Goal: Navigation & Orientation: Find specific page/section

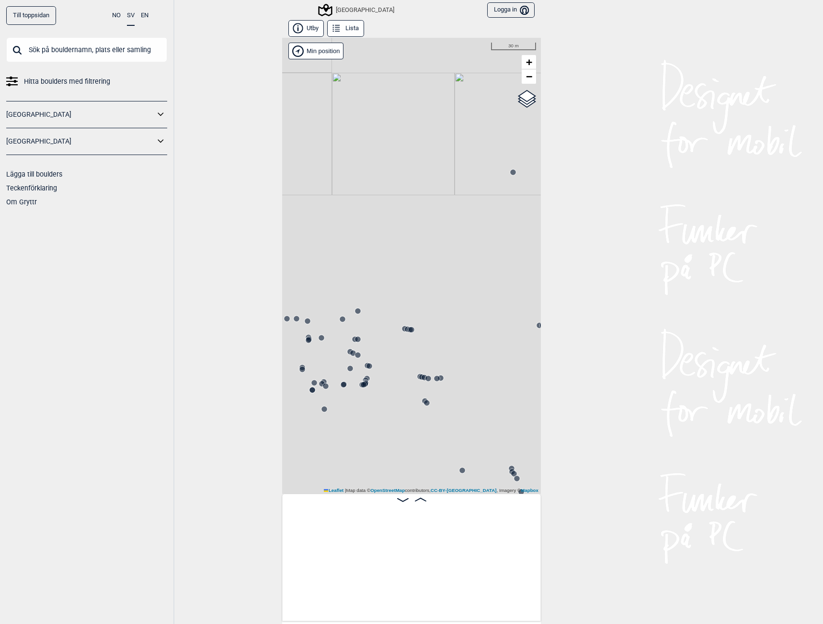
scroll to position [0, 14568]
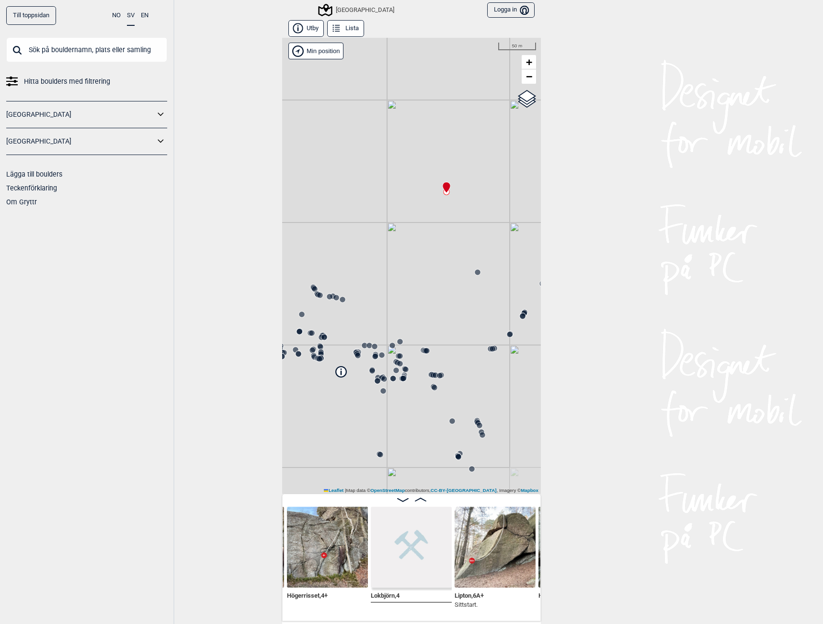
click at [481, 559] on img at bounding box center [494, 547] width 81 height 81
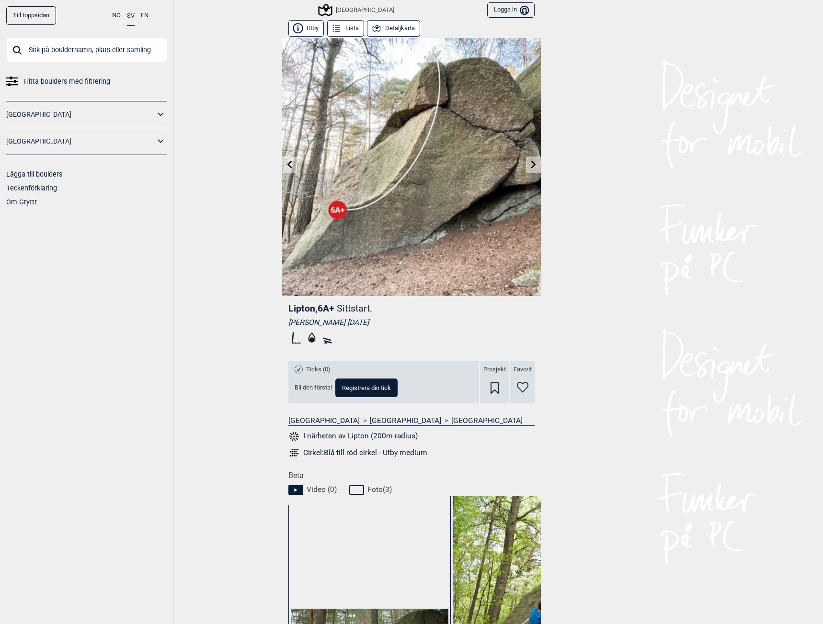
click at [343, 4] on div "[GEOGRAPHIC_DATA]" at bounding box center [356, 9] width 75 height 11
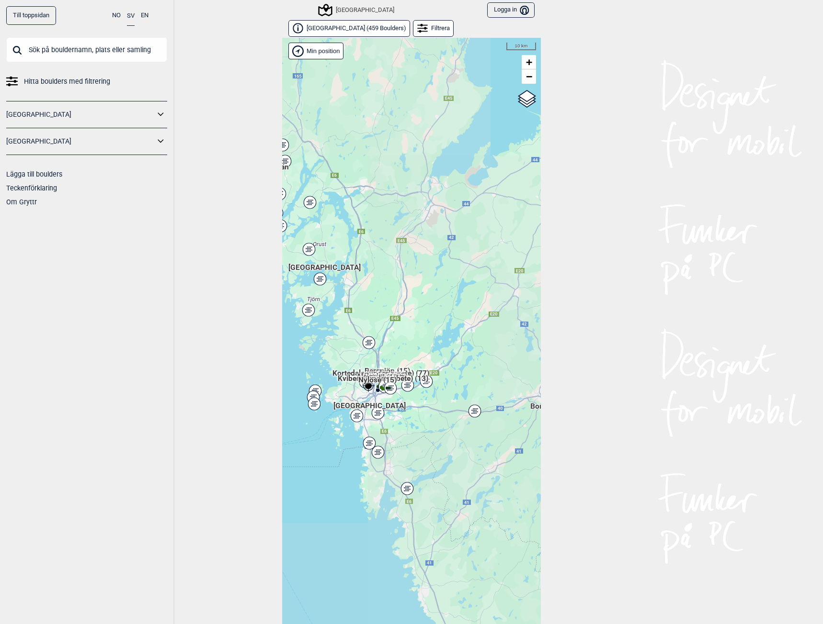
scroll to position [15, 0]
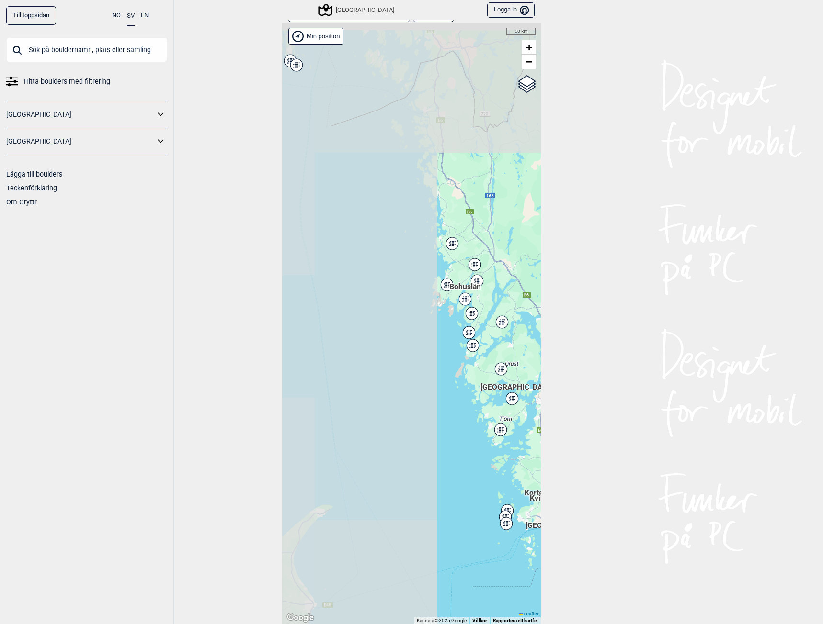
drag, startPoint x: 353, startPoint y: 286, endPoint x: 546, endPoint y: 421, distance: 235.2
click at [546, 421] on div "Till toppsidan NO SV EN Hitta boulders med filtrering [GEOGRAPHIC_DATA] [GEOGRA…" at bounding box center [411, 312] width 823 height 624
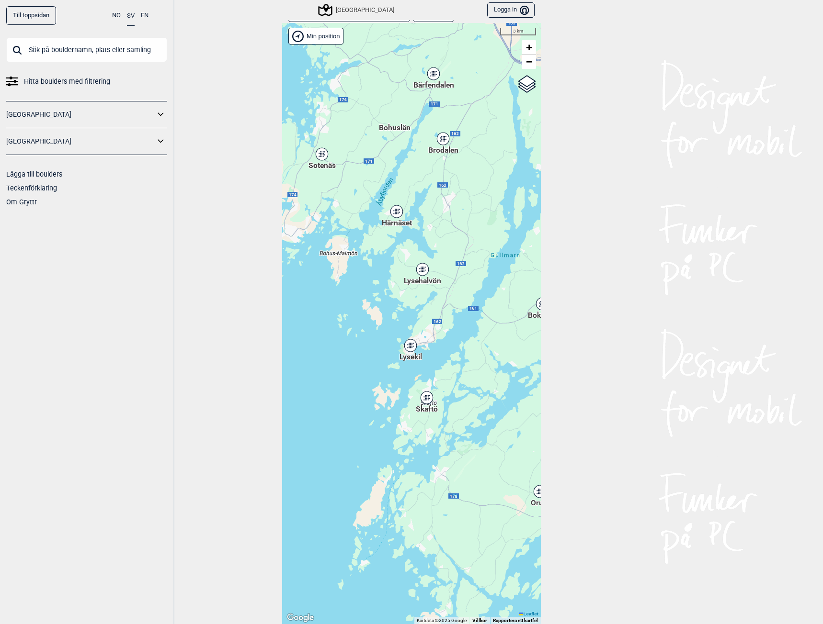
click at [423, 268] on icon at bounding box center [422, 269] width 12 height 12
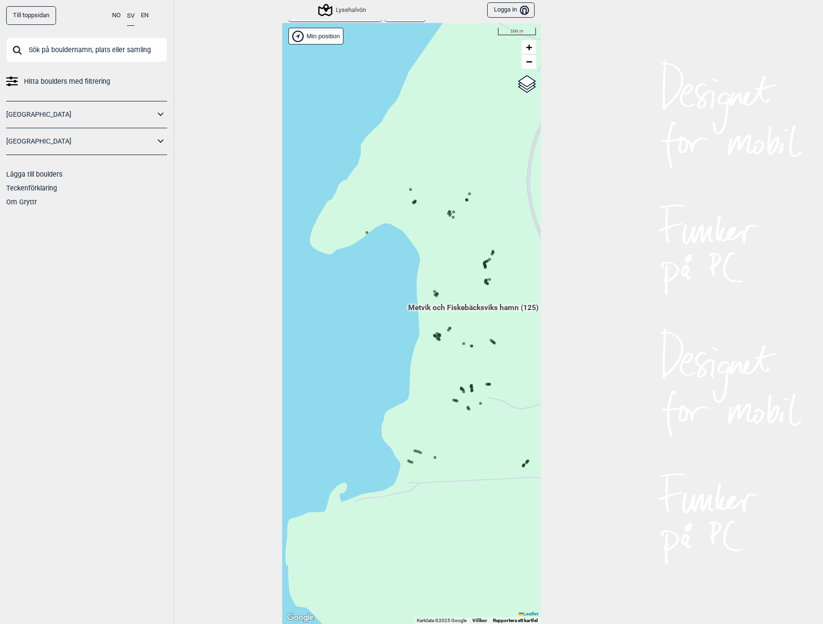
click at [365, 233] on circle at bounding box center [366, 232] width 3 height 3
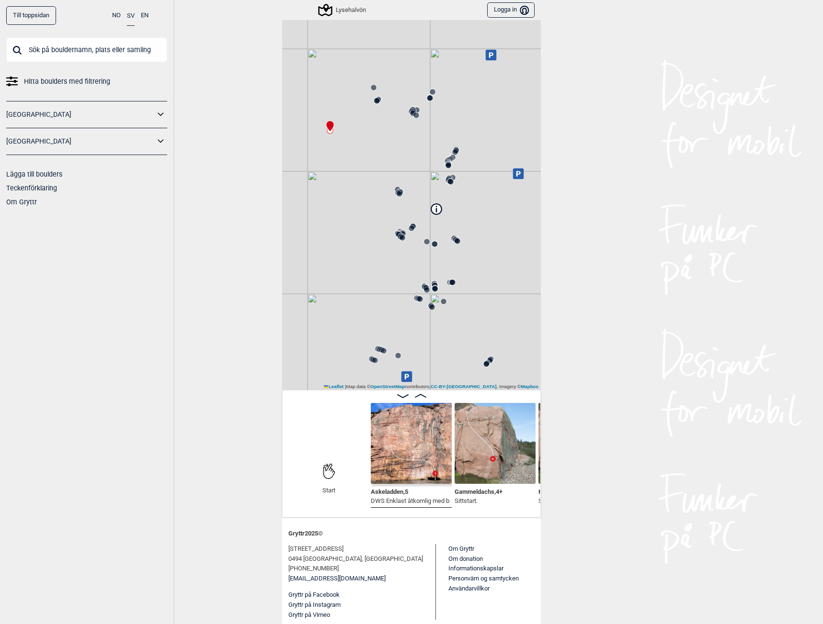
scroll to position [106, 0]
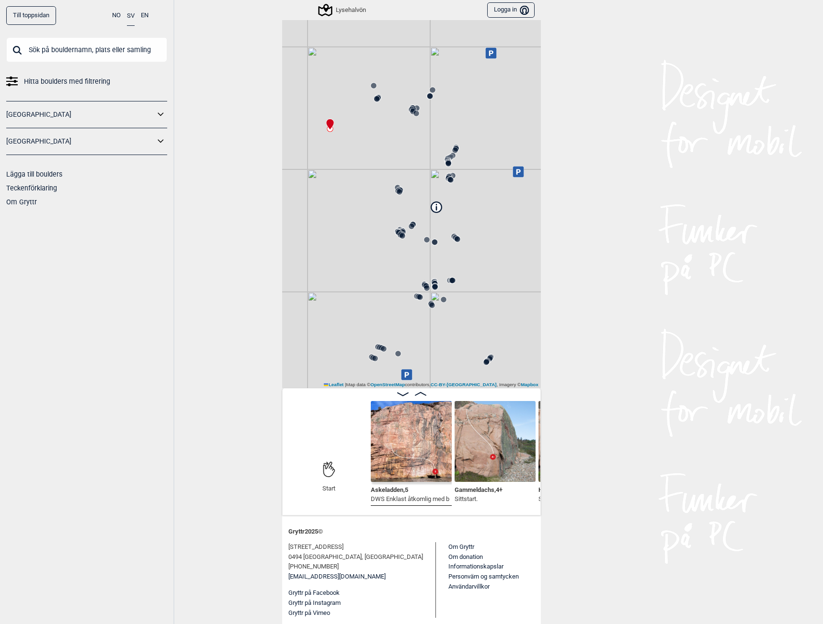
click at [413, 446] on img at bounding box center [411, 441] width 81 height 81
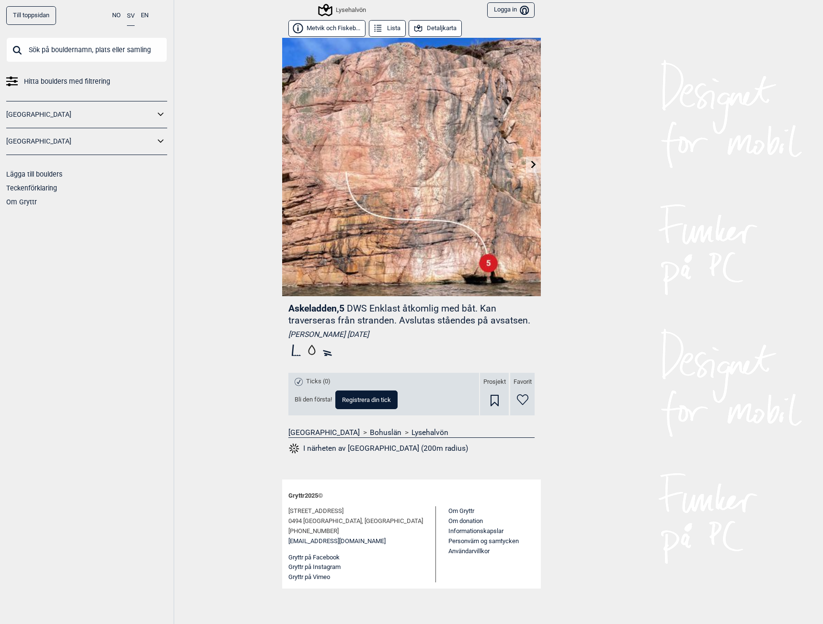
click at [344, 10] on div "Lysehalvön" at bounding box center [342, 9] width 46 height 11
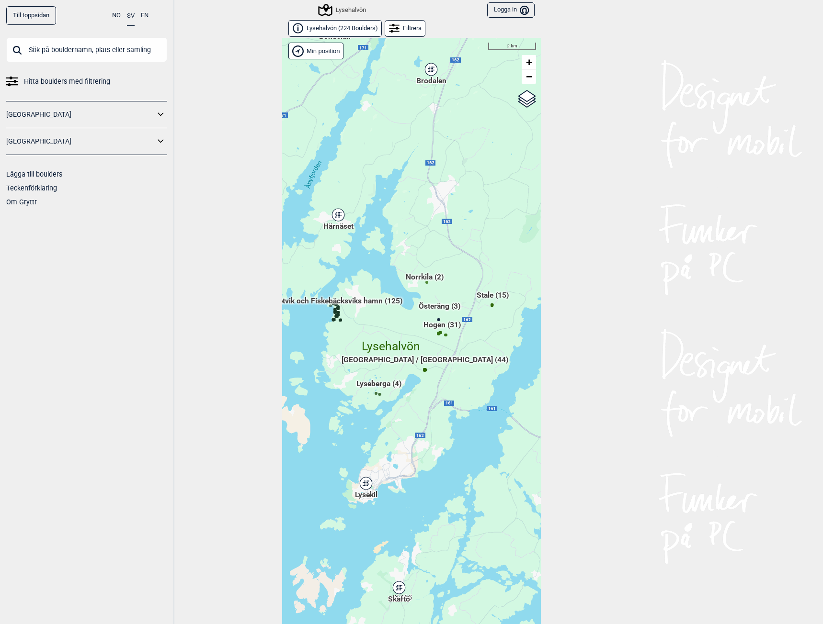
scroll to position [15, 0]
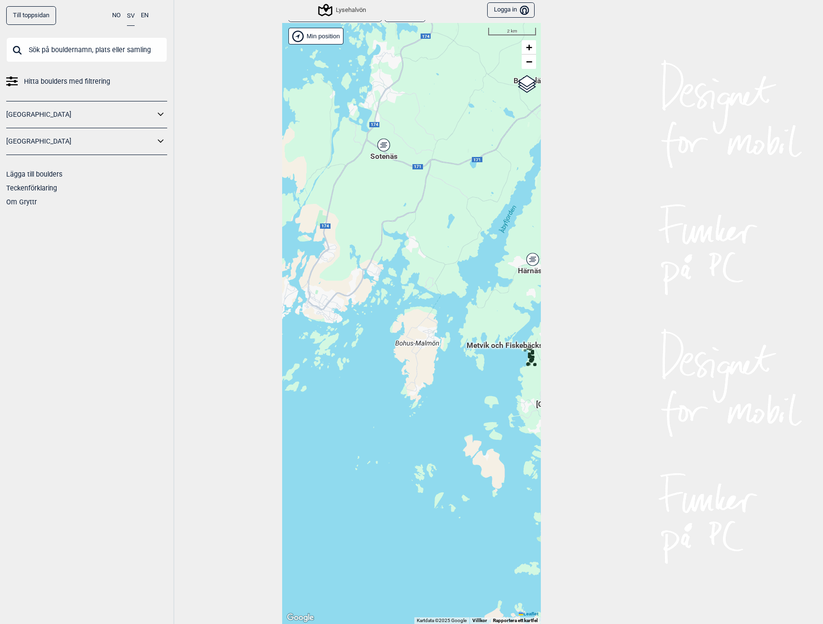
drag, startPoint x: 324, startPoint y: 332, endPoint x: 502, endPoint y: 387, distance: 185.9
click at [502, 387] on div "Hallingdal Gol [PERSON_NAME] Kolomoen [GEOGRAPHIC_DATA] [GEOGRAPHIC_DATA] [GEOG…" at bounding box center [411, 323] width 259 height 601
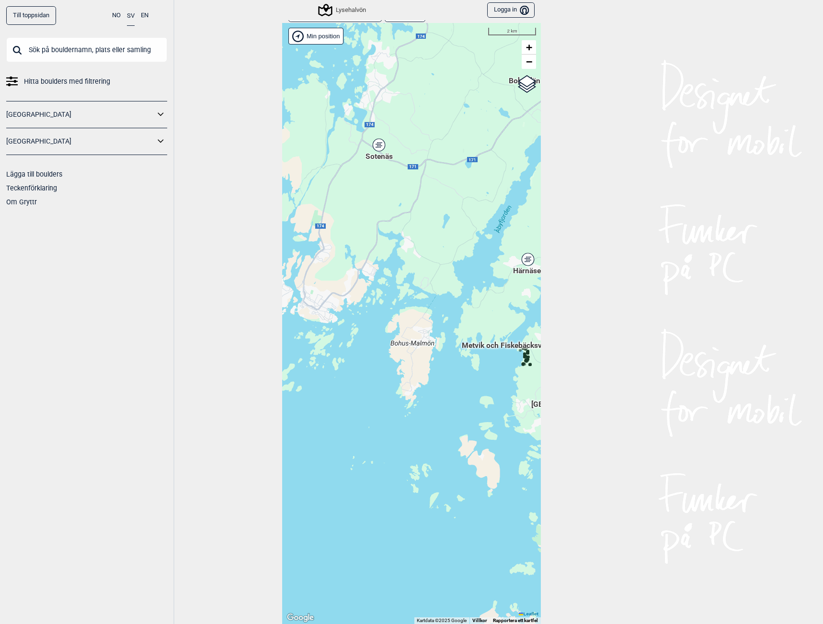
click at [373, 149] on icon at bounding box center [379, 145] width 12 height 12
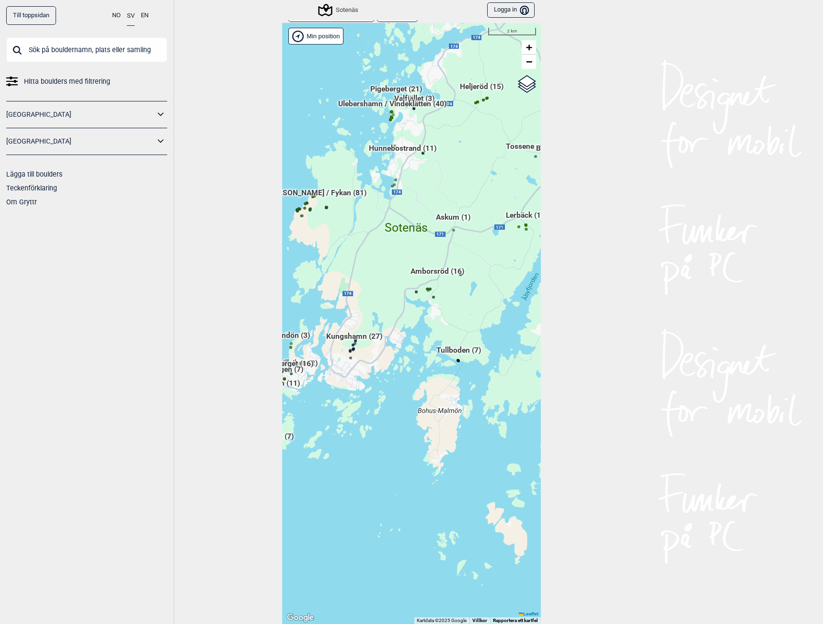
click at [369, 371] on div "Hallingdal Gol [PERSON_NAME] Kolomoen [GEOGRAPHIC_DATA] [GEOGRAPHIC_DATA] [GEOG…" at bounding box center [411, 323] width 259 height 601
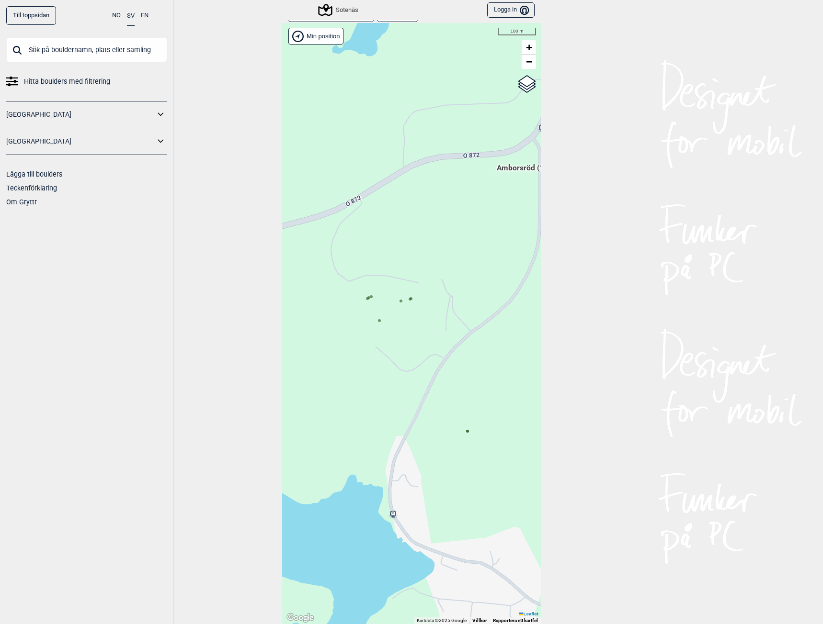
drag, startPoint x: 425, startPoint y: 302, endPoint x: 420, endPoint y: 309, distance: 9.2
click at [420, 309] on div "Hallingdal Gol [PERSON_NAME] Kolomoen [GEOGRAPHIC_DATA] [GEOGRAPHIC_DATA] [GEOG…" at bounding box center [411, 323] width 259 height 601
click at [364, 299] on icon at bounding box center [365, 300] width 5 height 5
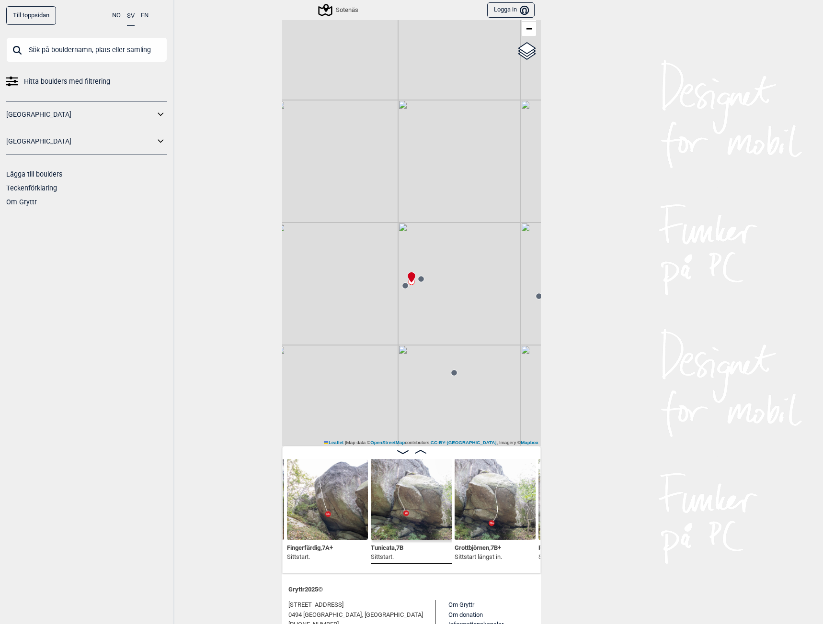
scroll to position [38, 0]
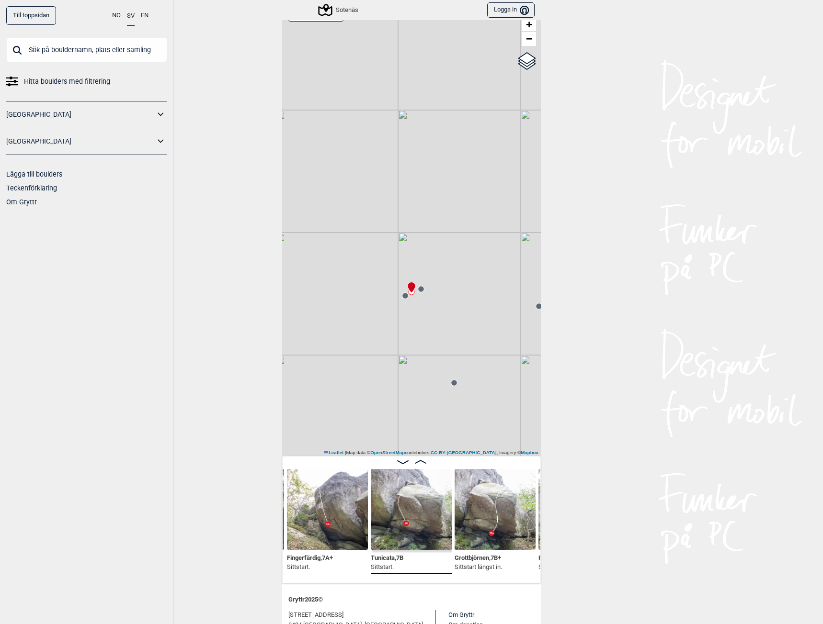
click at [401, 287] on div "Sotenäs Brukerens posisjon Min position 30 m + − OpenStreetMap Google satellite…" at bounding box center [411, 228] width 259 height 456
click at [403, 296] on circle at bounding box center [405, 296] width 6 height 6
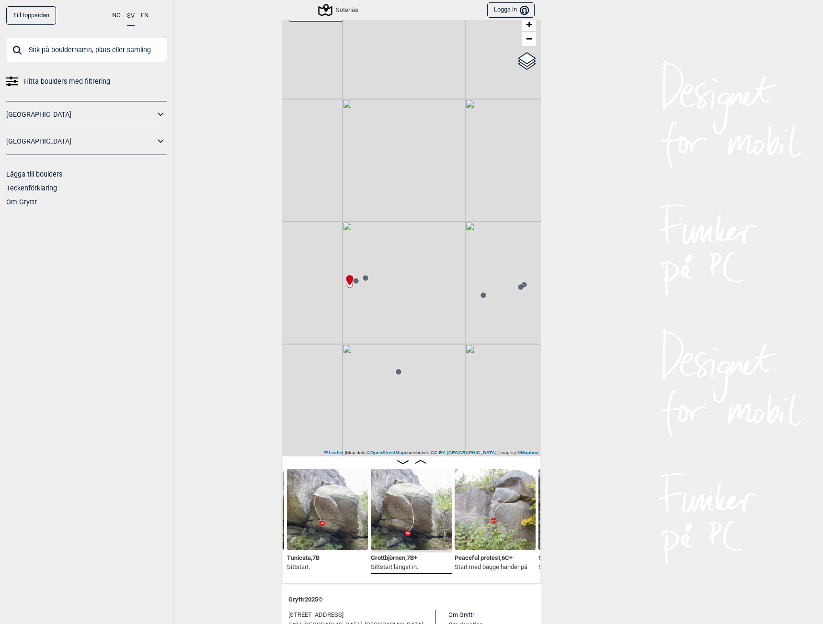
click at [334, 9] on div "Sotenäs" at bounding box center [338, 9] width 39 height 11
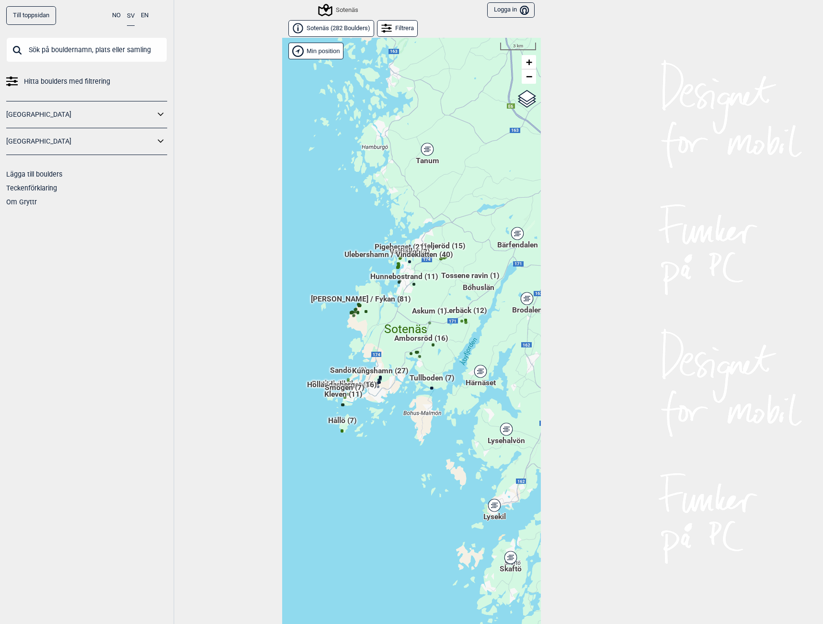
scroll to position [15, 0]
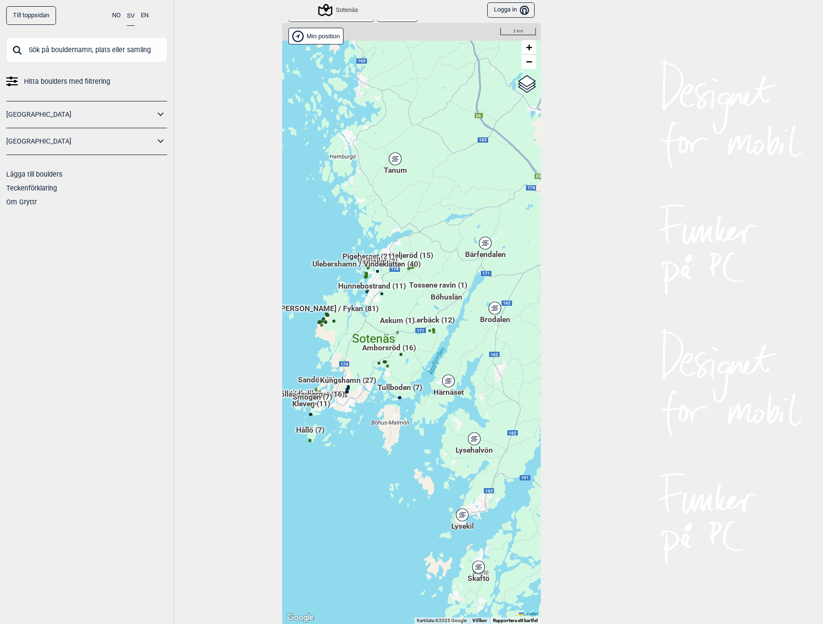
drag, startPoint x: 502, startPoint y: 323, endPoint x: 445, endPoint y: 365, distance: 70.2
click at [445, 365] on div "Hallingdal Gol [PERSON_NAME] Kolomoen [GEOGRAPHIC_DATA] [GEOGRAPHIC_DATA] [GEOG…" at bounding box center [411, 323] width 259 height 601
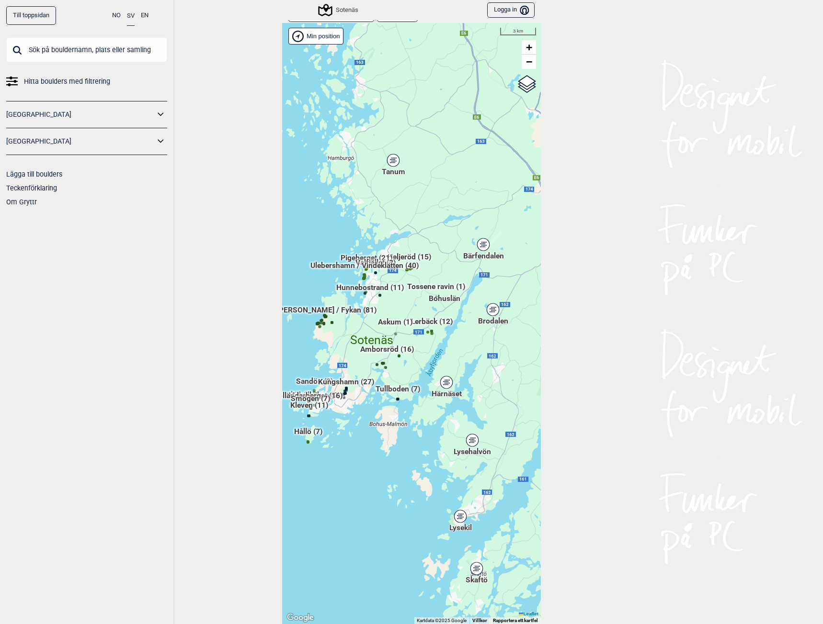
click at [480, 246] on div "Bärfendalen" at bounding box center [483, 245] width 6 height 6
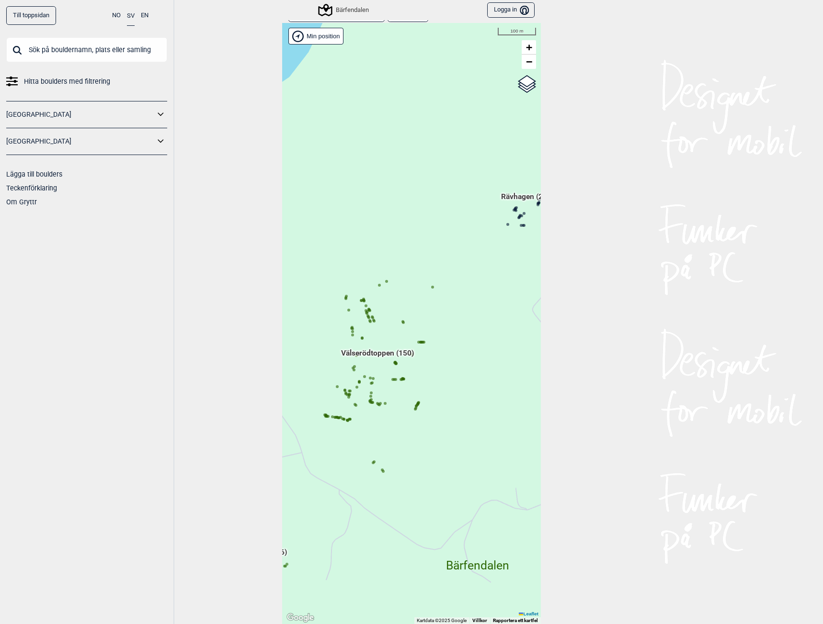
click at [368, 319] on icon at bounding box center [370, 321] width 5 height 5
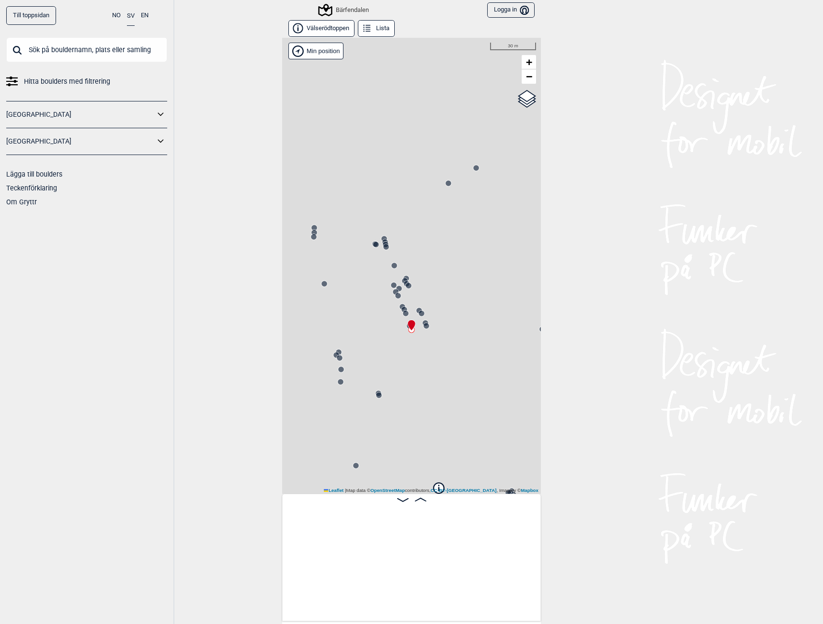
scroll to position [0, 4370]
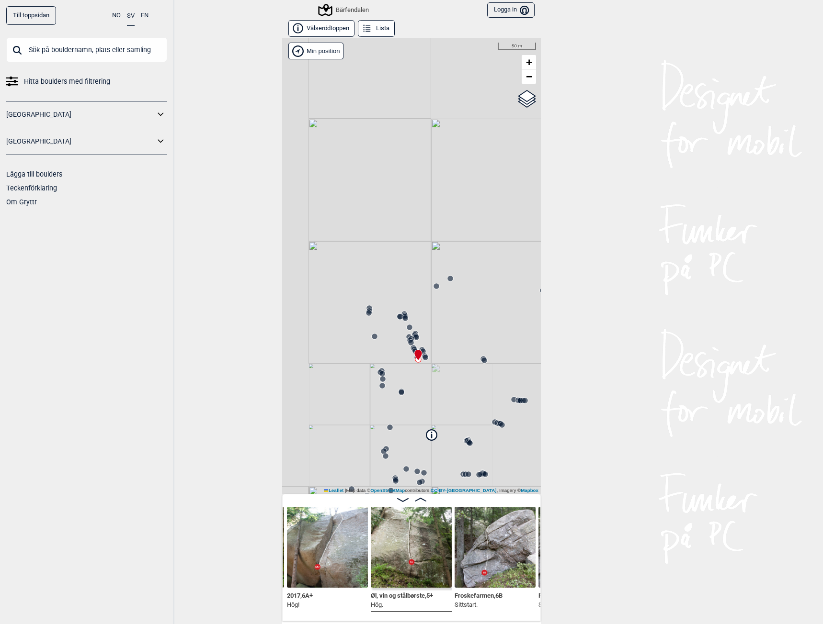
click at [403, 543] on img at bounding box center [411, 547] width 81 height 81
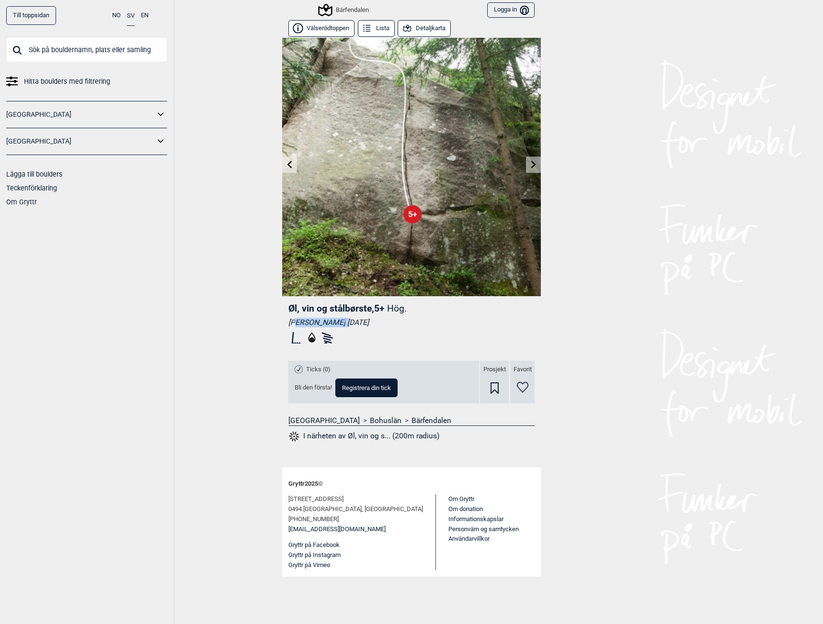
drag, startPoint x: 296, startPoint y: 323, endPoint x: 347, endPoint y: 319, distance: 50.4
click at [347, 319] on div "[PERSON_NAME] [DATE]" at bounding box center [411, 323] width 246 height 10
click at [350, 11] on div "Bärfendalen" at bounding box center [343, 9] width 49 height 11
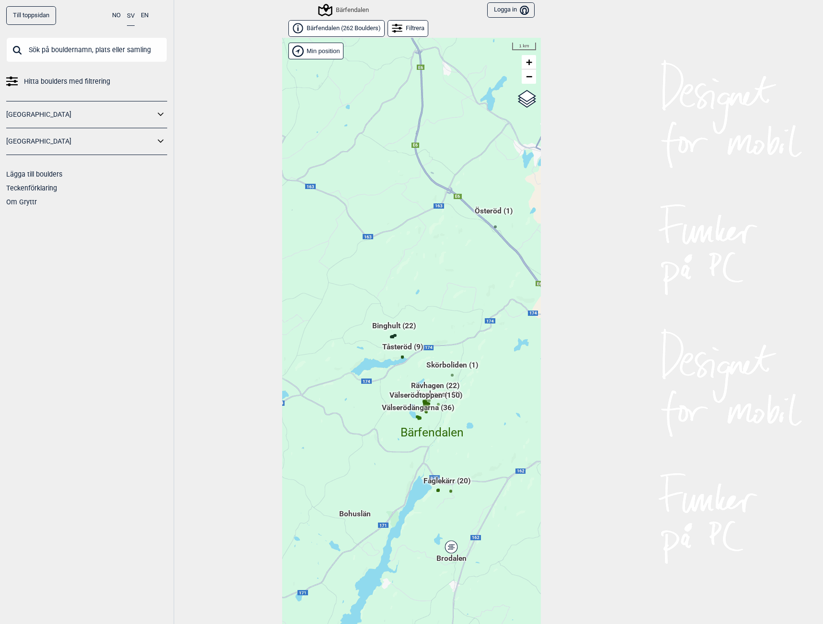
scroll to position [15, 0]
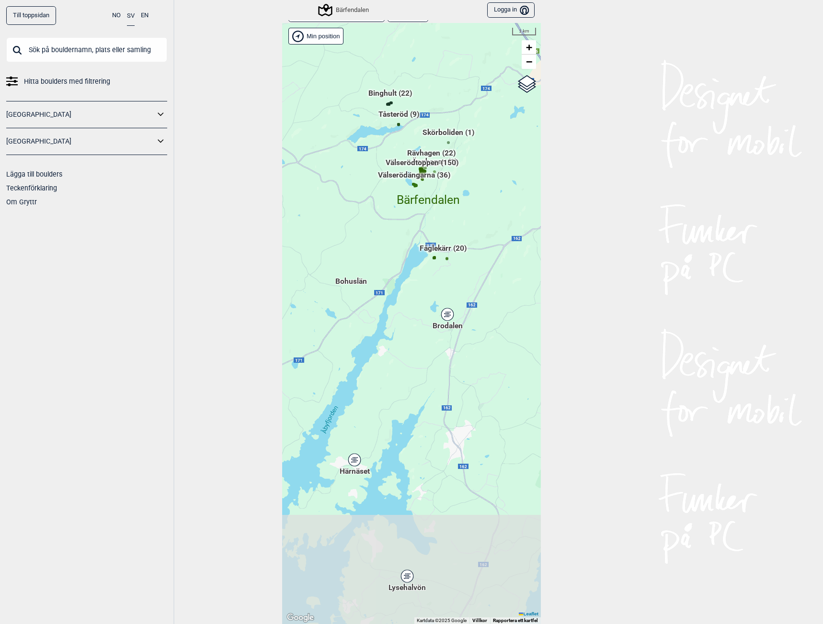
drag, startPoint x: 478, startPoint y: 481, endPoint x: 480, endPoint y: 250, distance: 230.4
click at [480, 250] on div "Hallingdal Gol [PERSON_NAME] Kolomoen [GEOGRAPHIC_DATA] [GEOGRAPHIC_DATA] [GEOG…" at bounding box center [411, 323] width 259 height 601
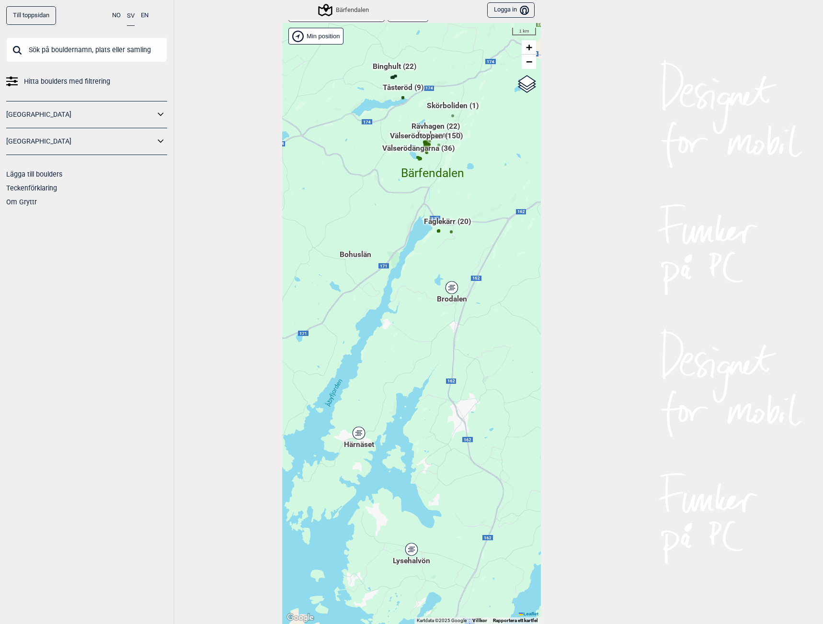
click at [449, 288] on div "Brodalen" at bounding box center [452, 288] width 6 height 6
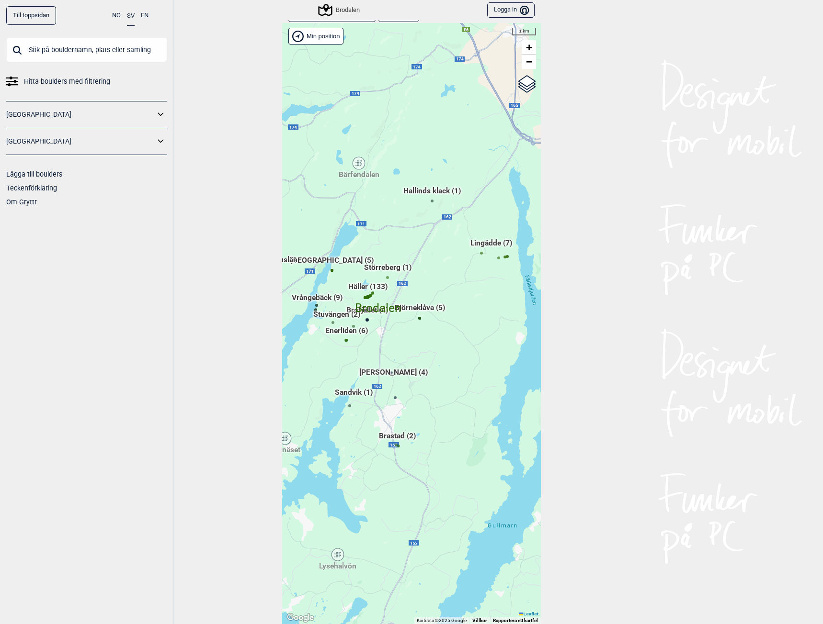
click at [421, 192] on span "Hallinds klack (1)" at bounding box center [431, 195] width 57 height 18
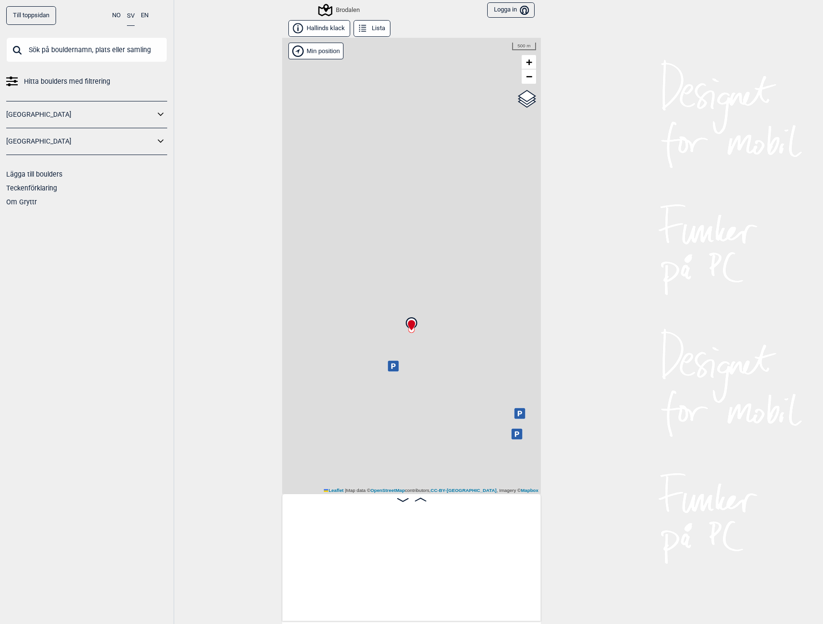
scroll to position [0, 75]
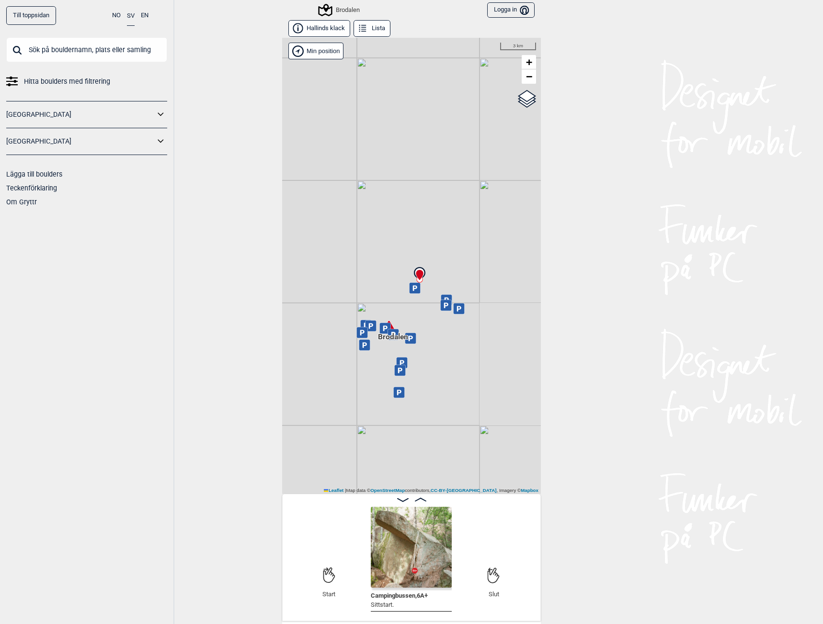
click at [342, 11] on div "Brodalen" at bounding box center [339, 9] width 40 height 11
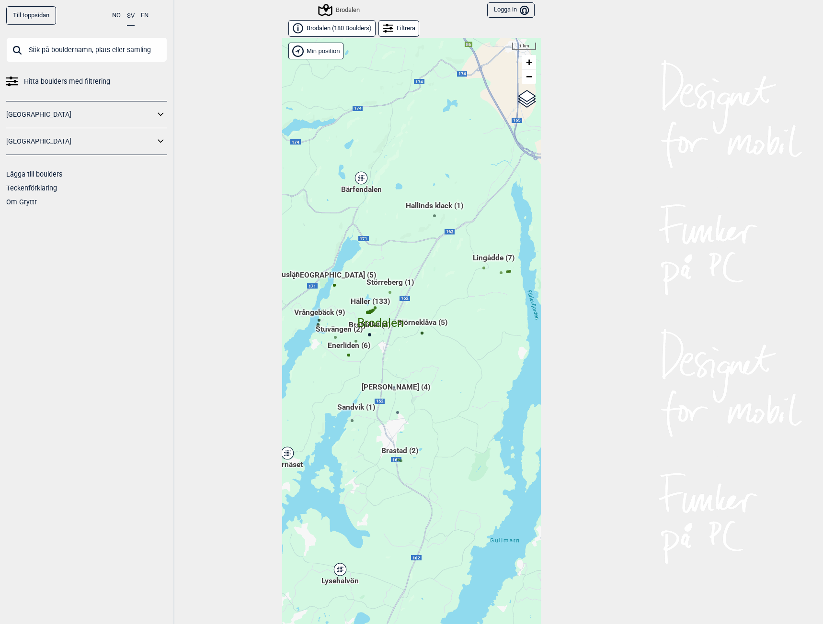
scroll to position [15, 0]
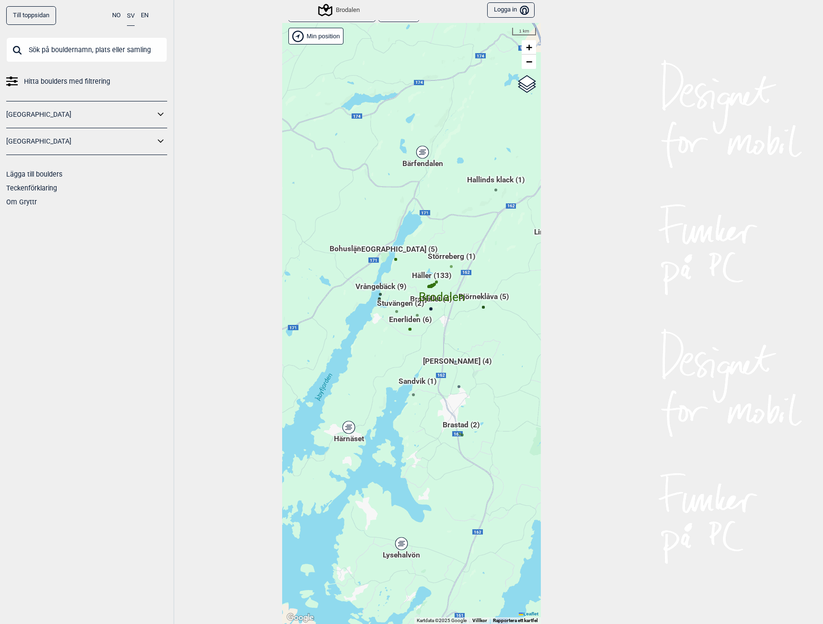
drag, startPoint x: 389, startPoint y: 361, endPoint x: 453, endPoint y: 351, distance: 64.5
click at [453, 351] on div "Hallingdal Gol [PERSON_NAME] Kolomoen [GEOGRAPHIC_DATA] [GEOGRAPHIC_DATA] [GEOG…" at bounding box center [411, 323] width 259 height 601
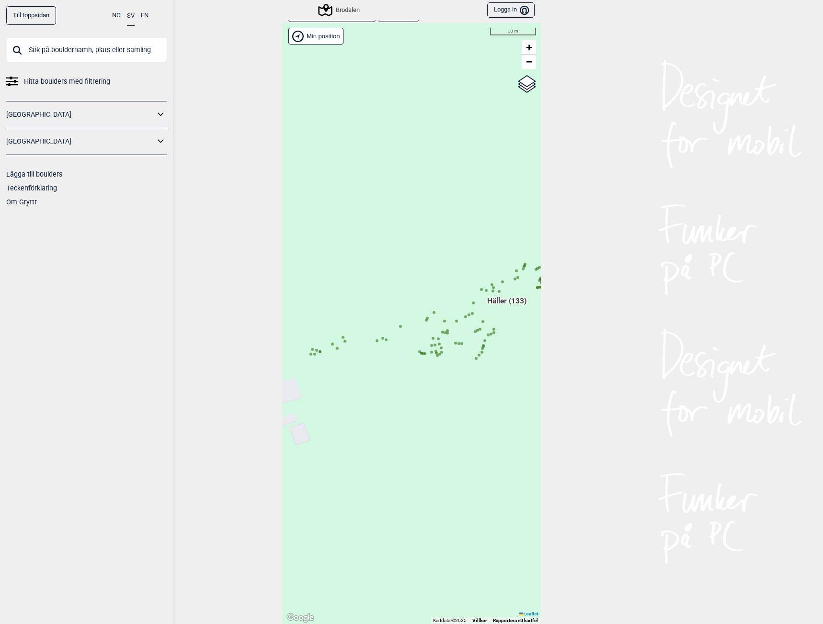
click at [435, 354] on icon at bounding box center [437, 355] width 5 height 5
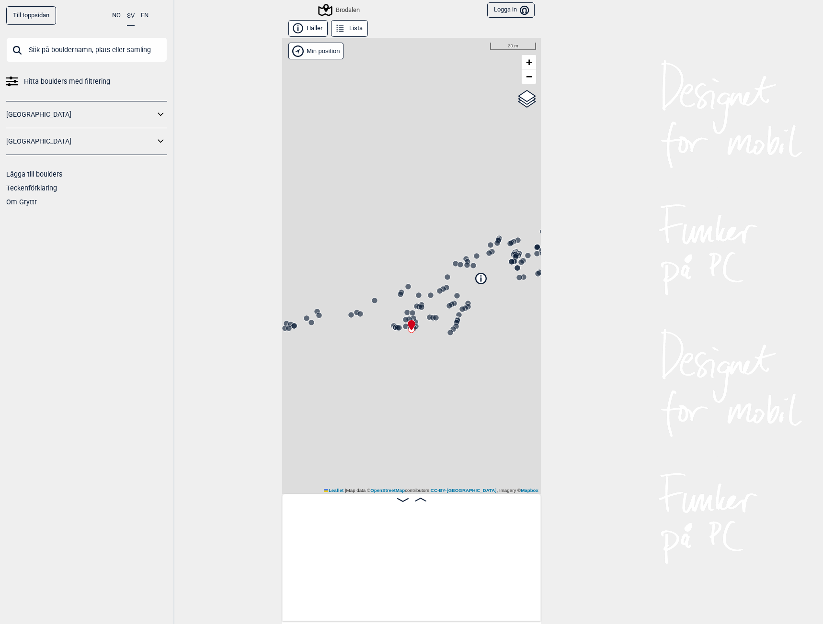
scroll to position [0, 2023]
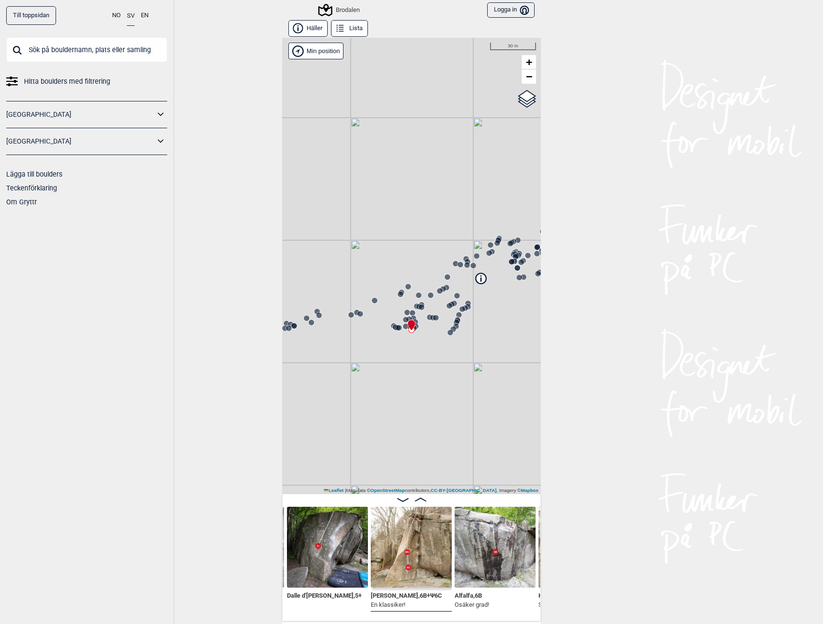
click at [459, 309] on circle at bounding box center [462, 309] width 6 height 6
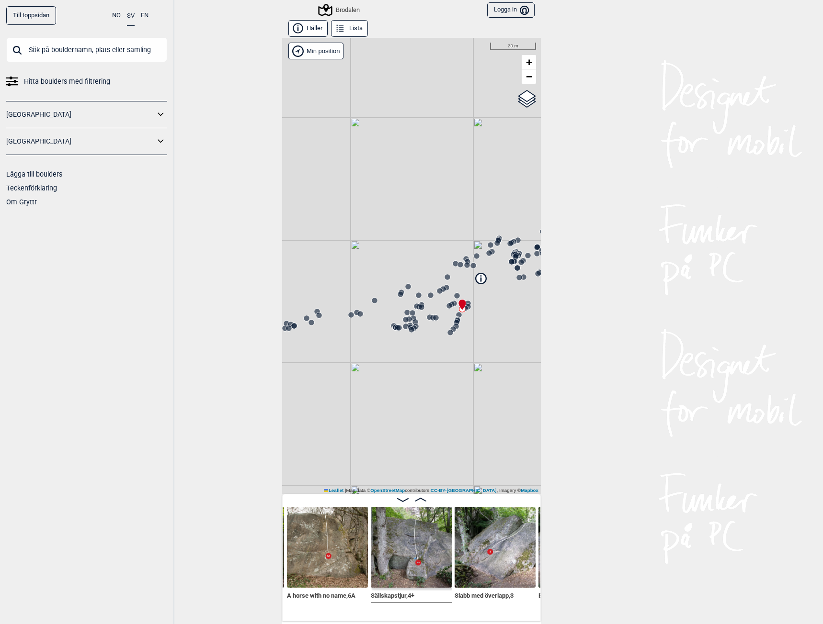
click at [481, 280] on icon at bounding box center [481, 278] width 11 height 11
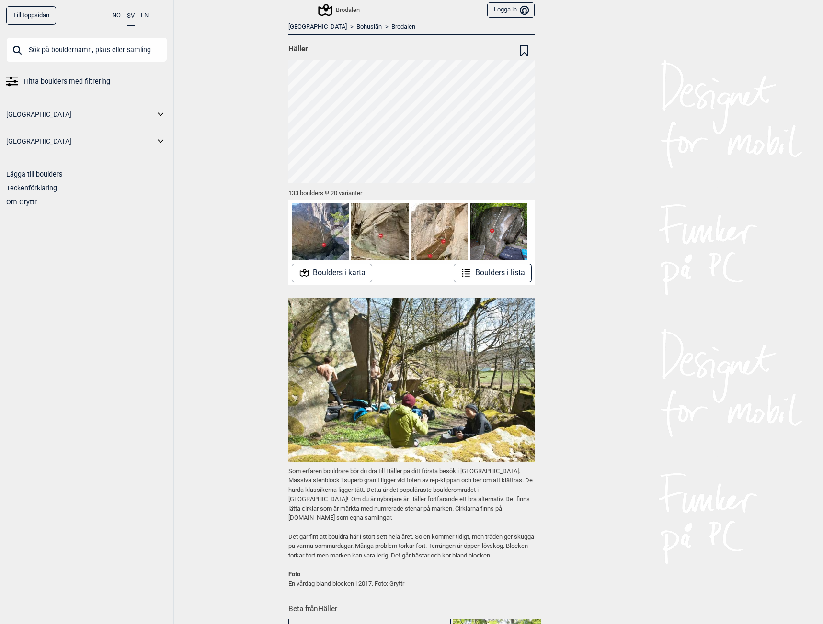
click at [344, 12] on div "Brodalen" at bounding box center [339, 9] width 40 height 11
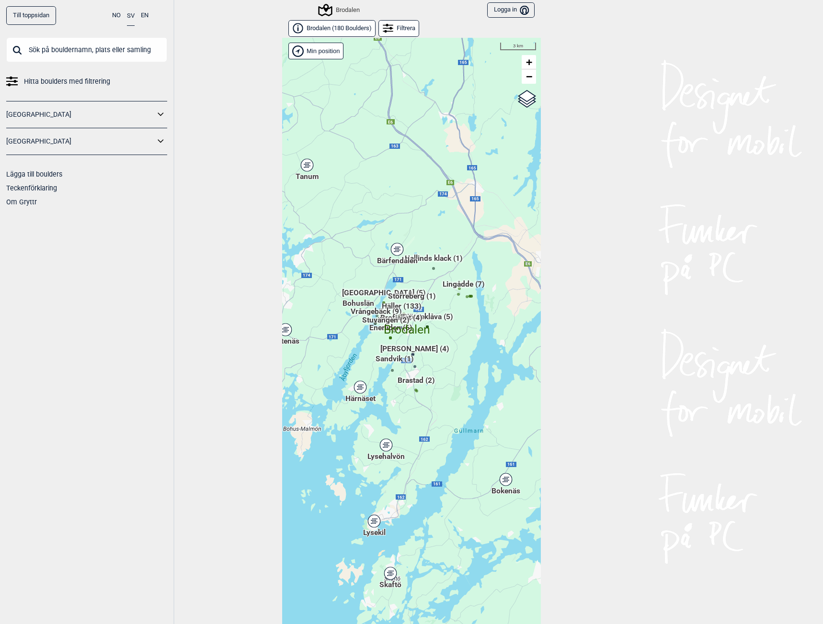
click at [384, 448] on div "Hallingdal Gol [PERSON_NAME] Kolomoen [GEOGRAPHIC_DATA] [GEOGRAPHIC_DATA] [GEOG…" at bounding box center [411, 338] width 259 height 601
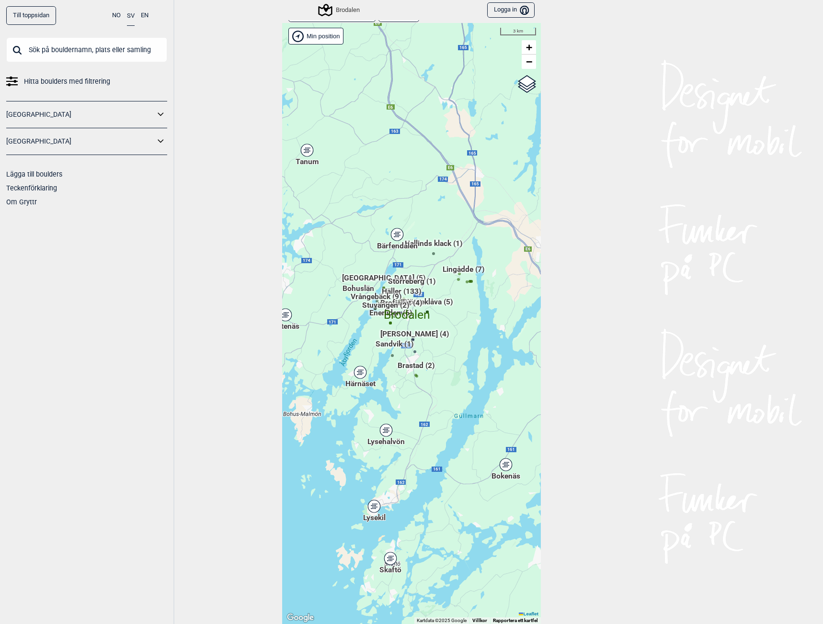
click at [384, 432] on div "Lysehalvön" at bounding box center [386, 431] width 6 height 6
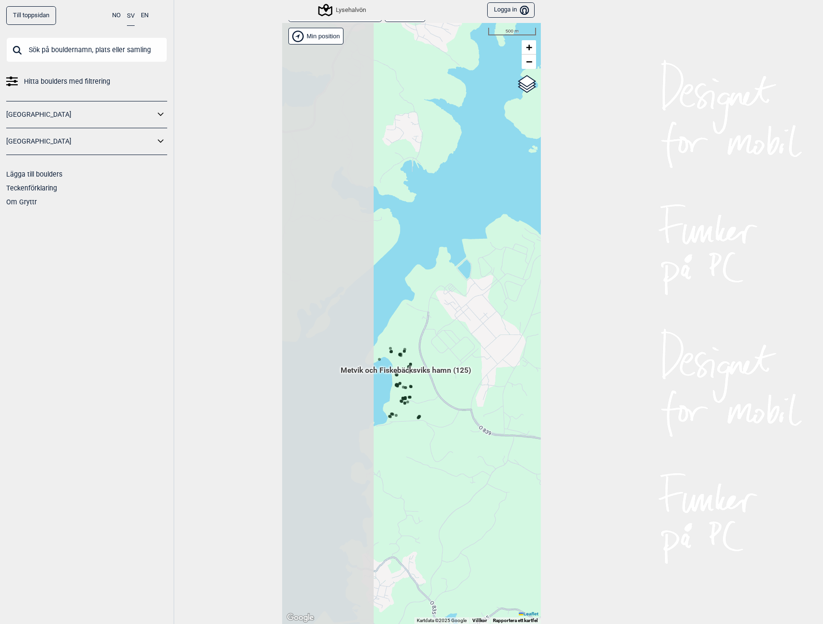
drag, startPoint x: 314, startPoint y: 437, endPoint x: 452, endPoint y: 425, distance: 138.4
click at [452, 425] on div "Hallingdal Gol [PERSON_NAME] Kolomoen [GEOGRAPHIC_DATA] [GEOGRAPHIC_DATA] [GEOG…" at bounding box center [411, 323] width 259 height 601
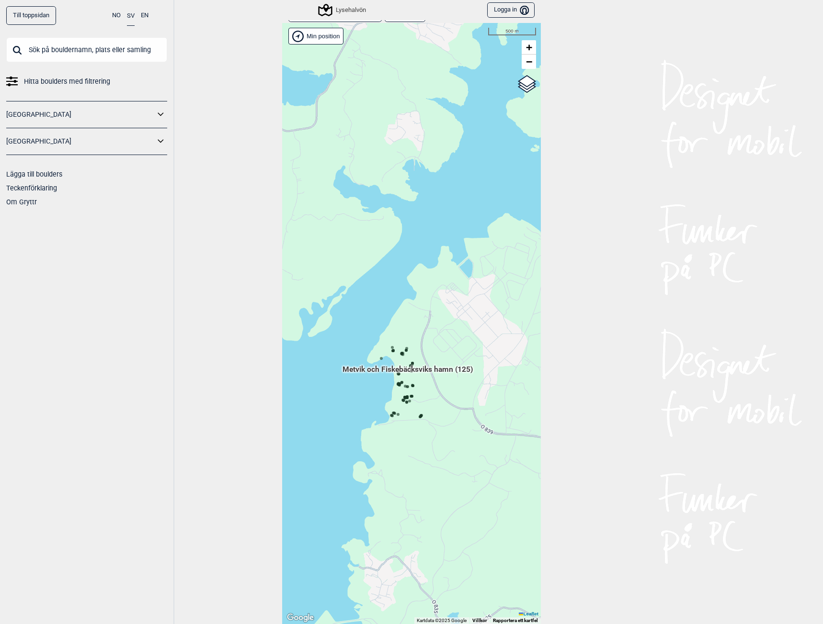
click at [407, 371] on span "Metvik och Fiskebäcksviks hamn (125)" at bounding box center [407, 373] width 130 height 18
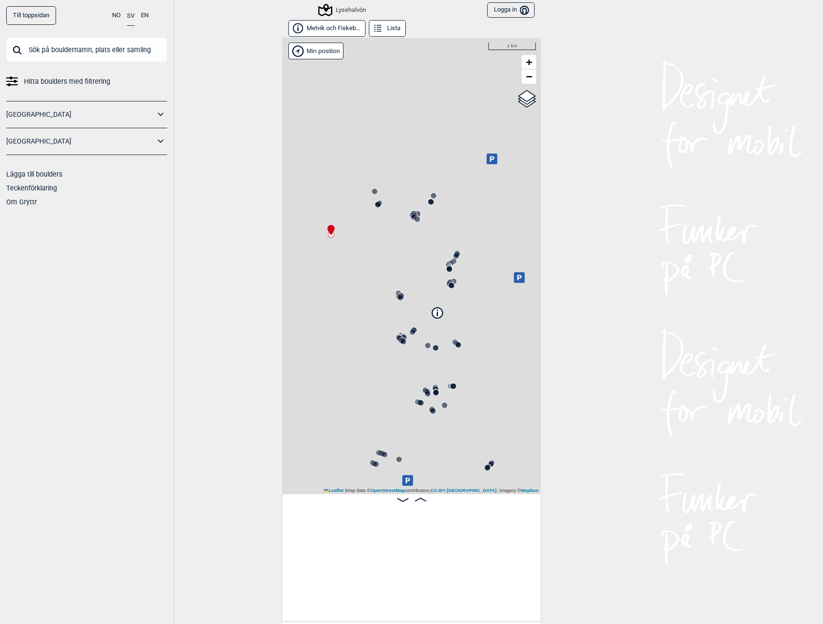
scroll to position [0, 75]
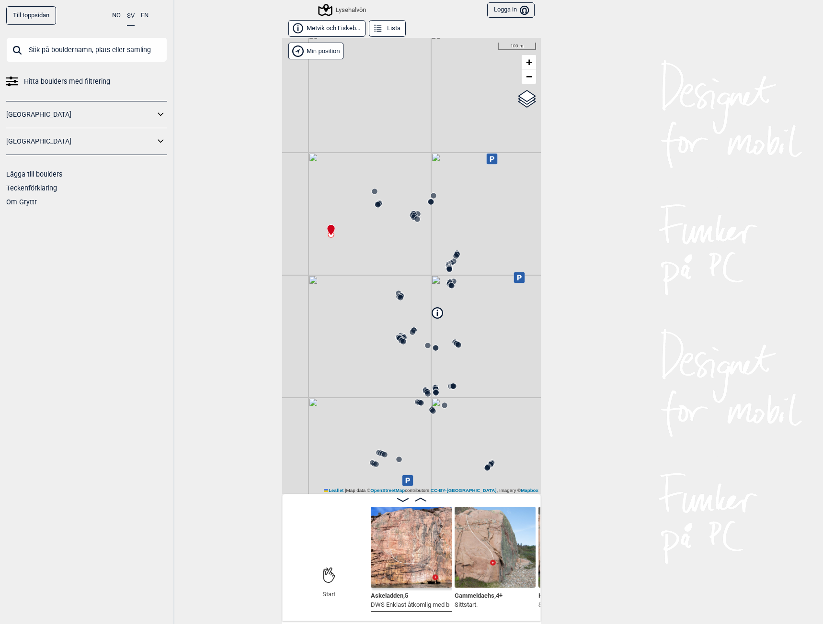
click at [437, 313] on icon at bounding box center [437, 314] width 1 height 4
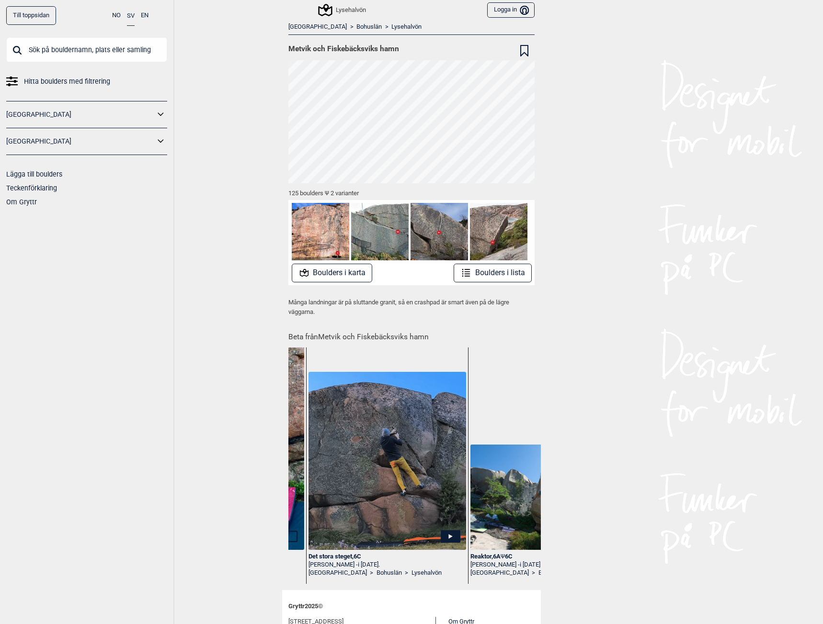
scroll to position [0, 506]
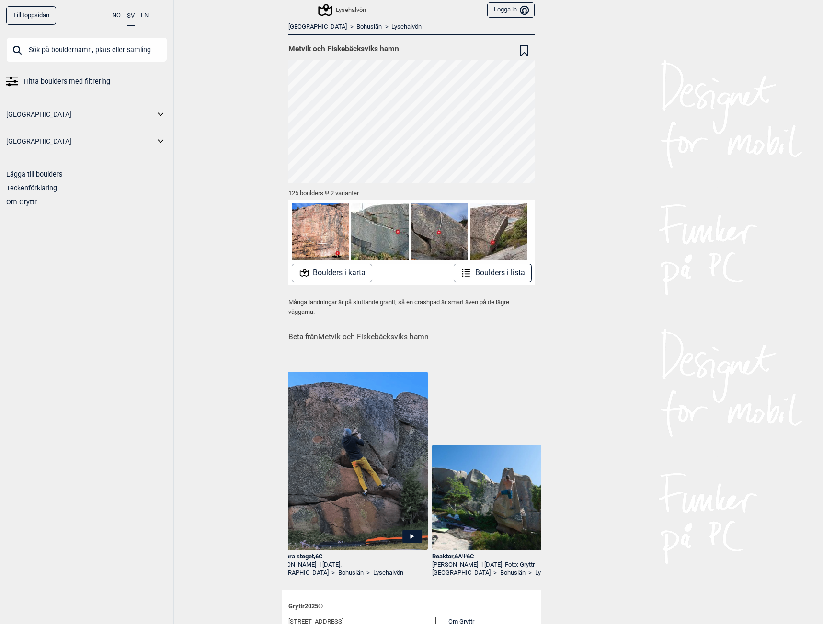
click at [484, 489] on img at bounding box center [511, 497] width 158 height 105
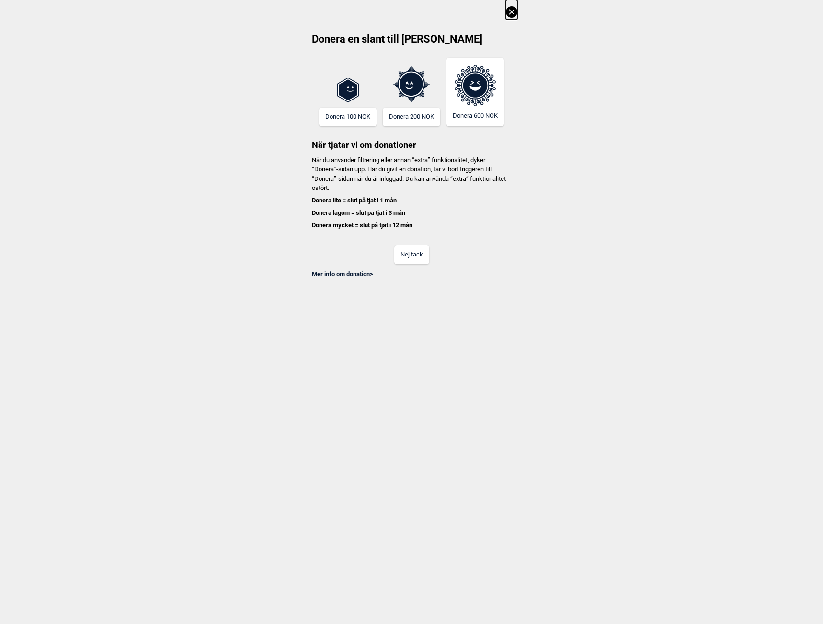
click at [403, 256] on button "Nej tack" at bounding box center [411, 255] width 35 height 19
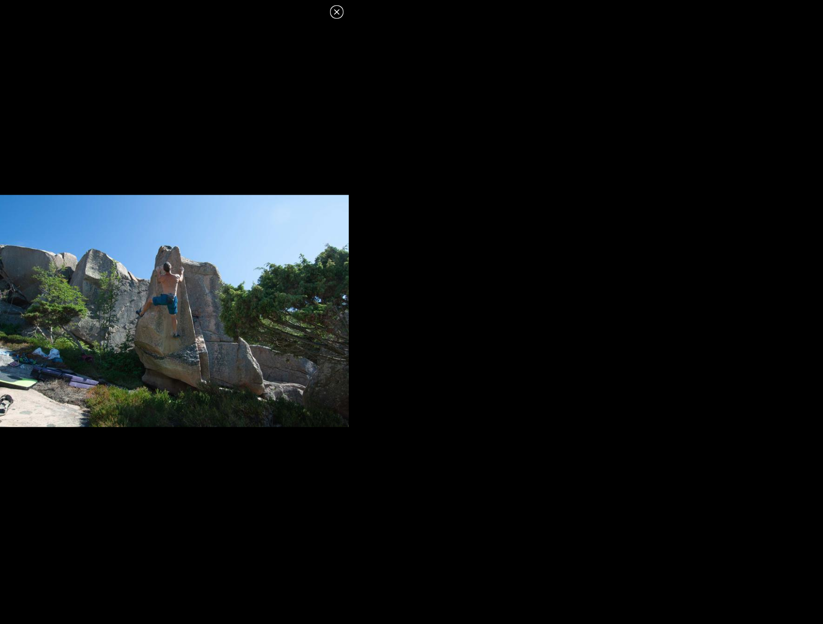
click at [331, 11] on icon at bounding box center [336, 11] width 11 height 11
